Goal: Task Accomplishment & Management: Use online tool/utility

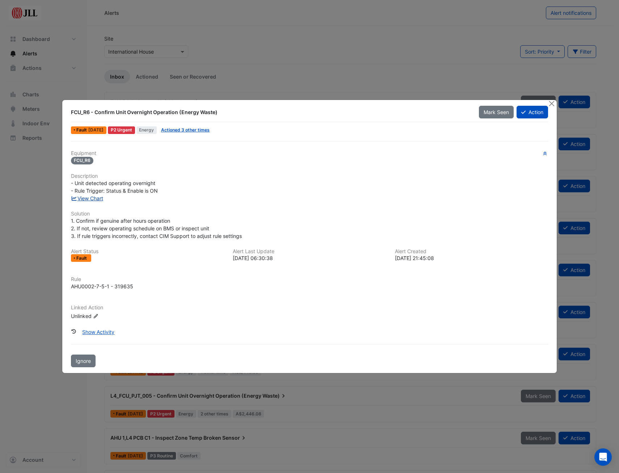
click at [92, 201] on link "View Chart" at bounding box center [87, 198] width 32 height 6
drag, startPoint x: 225, startPoint y: 112, endPoint x: 70, endPoint y: 111, distance: 155.0
click at [70, 111] on div "FCU_R6 - Confirm Unit Overnight Operation (Energy Waste)" at bounding box center [271, 112] width 408 height 13
drag, startPoint x: 70, startPoint y: 111, endPoint x: 83, endPoint y: 113, distance: 13.1
copy div "FCU_R6 - Confirm Unit Overnight Operation (Energy Waste)"
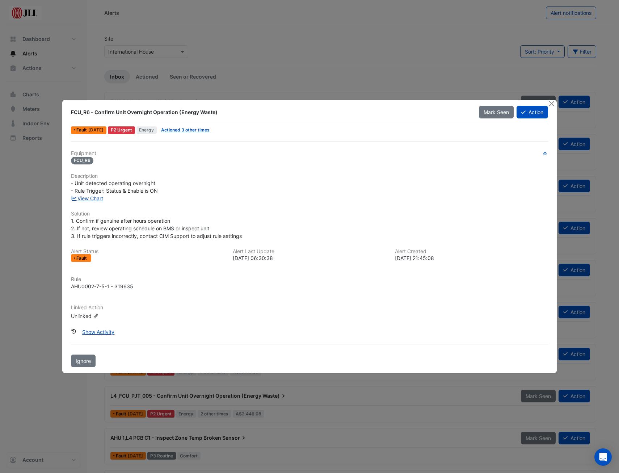
click at [90, 198] on link "View Chart" at bounding box center [87, 198] width 32 height 6
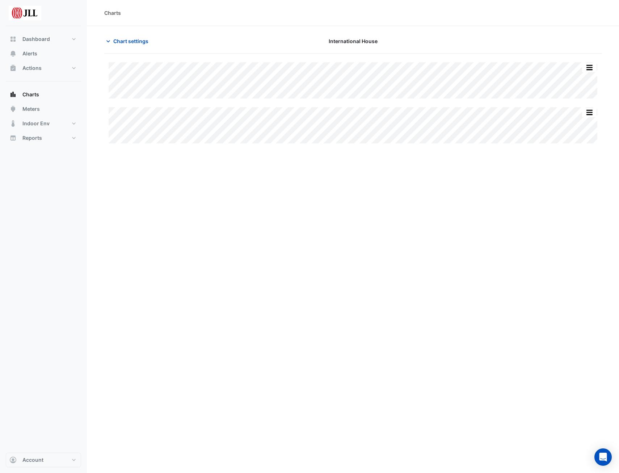
click at [397, 211] on div "Charts Chart settings International House Split All Split None Print Save as JP…" at bounding box center [353, 236] width 532 height 473
click at [414, 215] on div "Charts Chart settings International House Split All Split None Print Save as JP…" at bounding box center [353, 236] width 532 height 473
click at [589, 113] on button "button" at bounding box center [589, 112] width 14 height 9
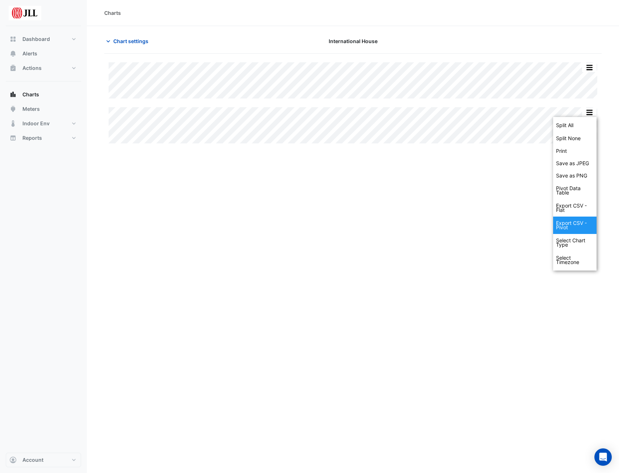
click at [569, 224] on div "Export CSV - Pivot" at bounding box center [574, 225] width 43 height 17
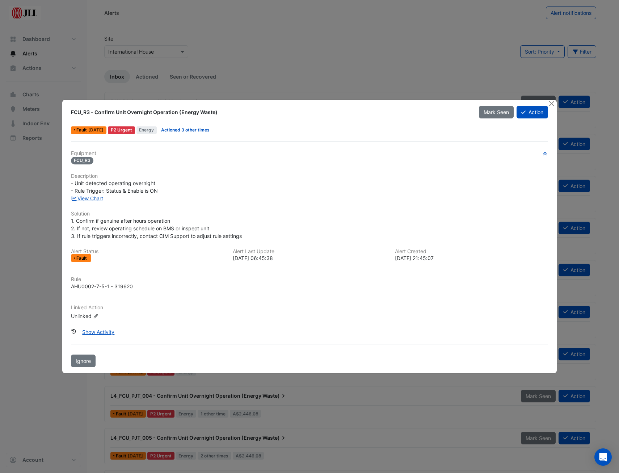
drag, startPoint x: 224, startPoint y: 109, endPoint x: 65, endPoint y: 112, distance: 159.4
click at [65, 112] on div "FCU_R3 - Confirm Unit Overnight Operation (Energy Waste) Mark Seen Action Fault…" at bounding box center [309, 236] width 495 height 273
drag, startPoint x: 65, startPoint y: 112, endPoint x: 84, endPoint y: 112, distance: 18.8
copy div "FCU_R3 - Confirm Unit Overnight Operation (Energy Waste)"
click at [96, 198] on link "View Chart" at bounding box center [87, 198] width 32 height 6
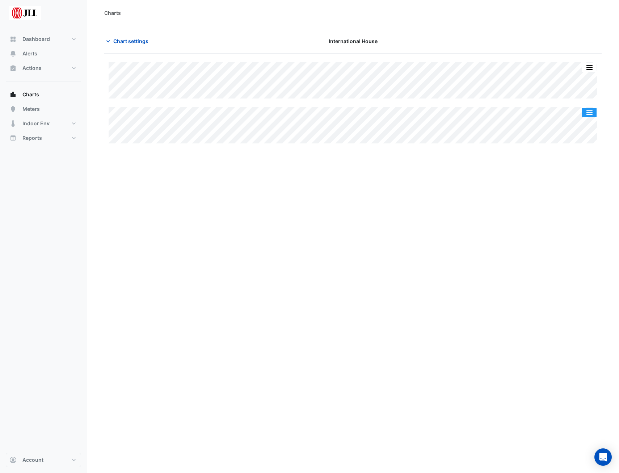
click at [591, 113] on button "button" at bounding box center [589, 112] width 14 height 9
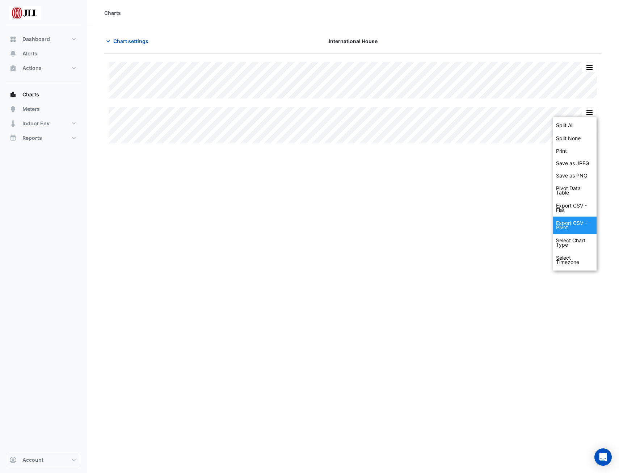
click at [572, 226] on div "Export CSV - Pivot" at bounding box center [574, 225] width 43 height 17
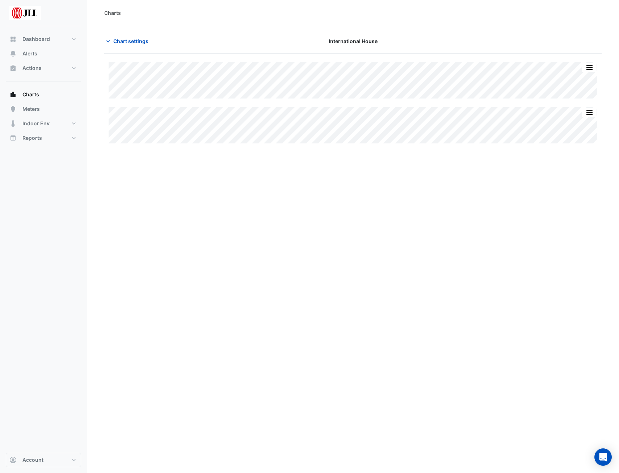
drag, startPoint x: 461, startPoint y: 228, endPoint x: 322, endPoint y: 460, distance: 269.9
click at [460, 228] on div "Charts Chart settings International House Split All Split None Print Save as JP…" at bounding box center [353, 236] width 532 height 473
drag, startPoint x: 149, startPoint y: 316, endPoint x: 162, endPoint y: 389, distance: 73.6
click at [149, 316] on div "Charts Chart settings International House Split All Split None Print Save as JP…" at bounding box center [353, 236] width 532 height 473
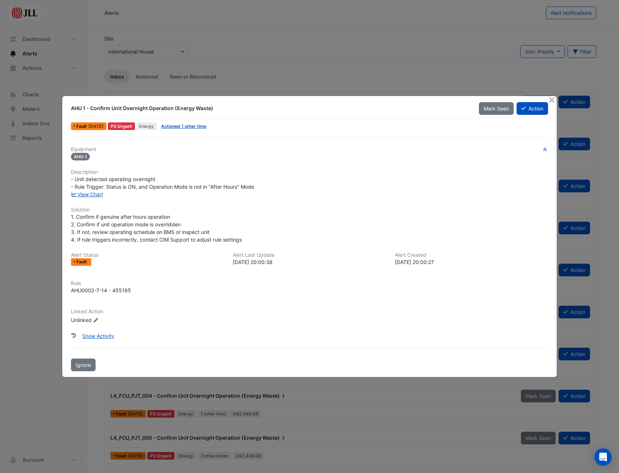
drag, startPoint x: 222, startPoint y: 105, endPoint x: 67, endPoint y: 105, distance: 154.6
click at [67, 105] on div "AHU 1 - Confirm Unit Overnight Operation (Energy Waste)" at bounding box center [271, 108] width 408 height 13
drag, startPoint x: 67, startPoint y: 105, endPoint x: 89, endPoint y: 108, distance: 22.2
copy div "AHU 1 - Confirm Unit Overnight Operation (Energy Waste)"
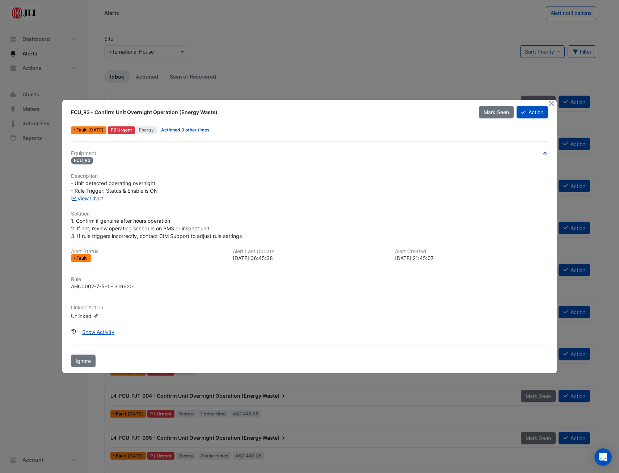
click at [85, 198] on link "View Chart" at bounding box center [87, 198] width 32 height 6
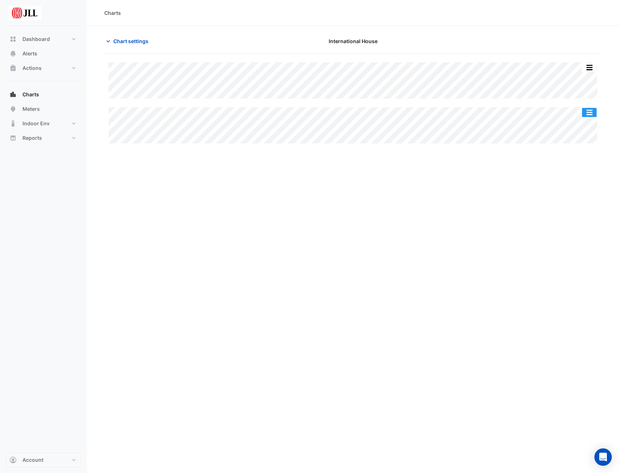
click at [588, 113] on button "button" at bounding box center [589, 112] width 14 height 9
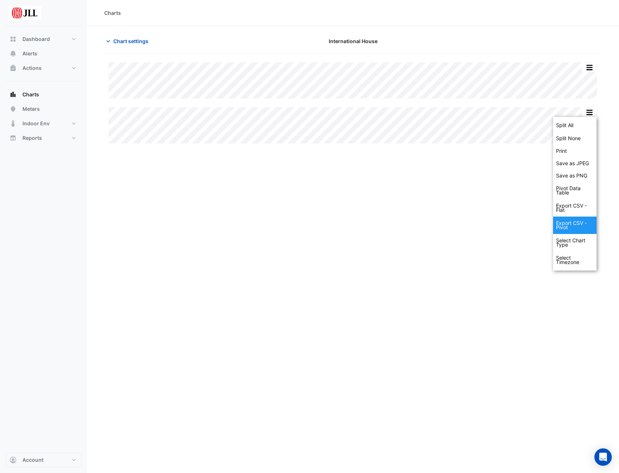
click at [578, 225] on div "Export CSV - Pivot" at bounding box center [574, 225] width 43 height 17
